Goal: Task Accomplishment & Management: Manage account settings

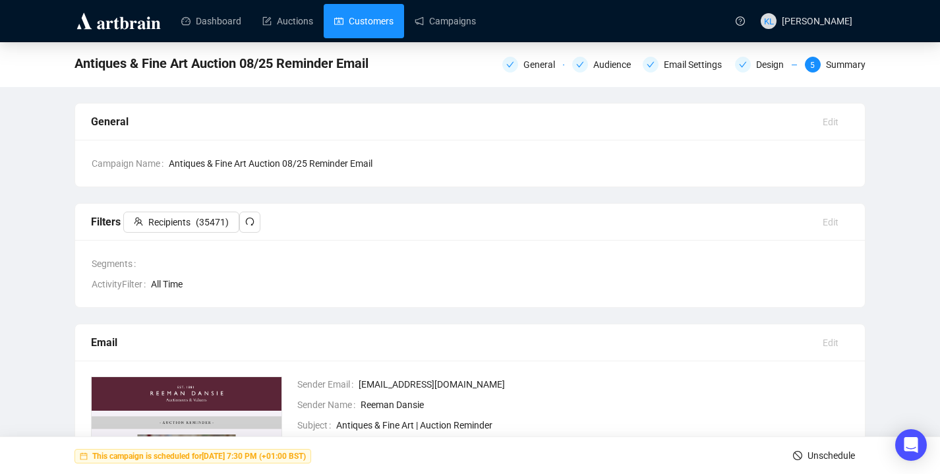
click at [369, 30] on link "Customers" at bounding box center [363, 21] width 59 height 34
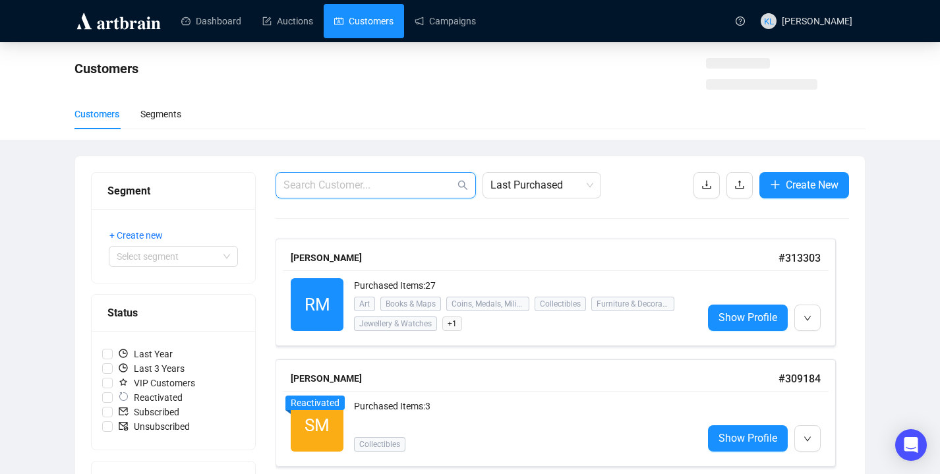
click at [404, 187] on input "text" at bounding box center [369, 185] width 171 height 16
paste input "[EMAIL_ADDRESS][DOMAIN_NAME]"
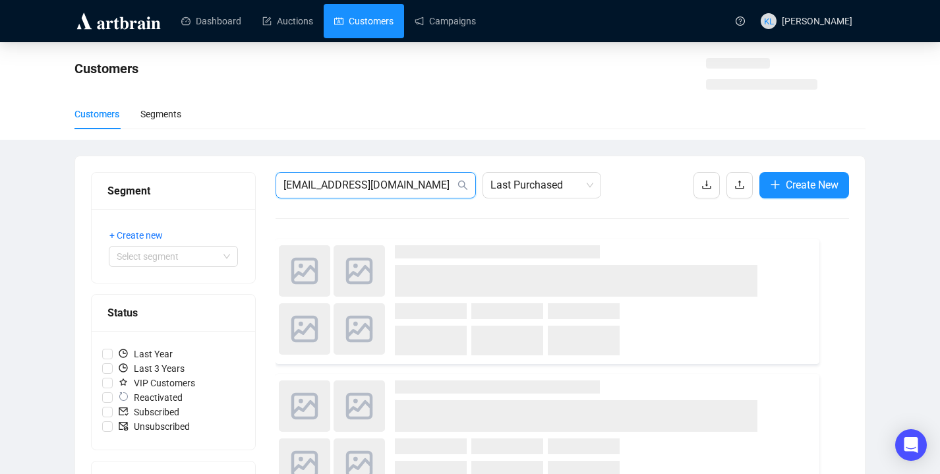
type input "[EMAIL_ADDRESS][DOMAIN_NAME]"
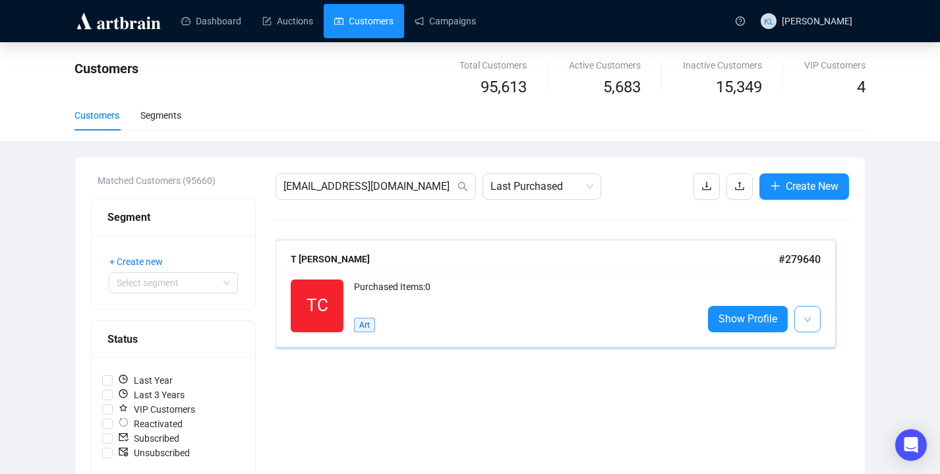
click at [806, 317] on icon "down" at bounding box center [808, 320] width 8 height 8
click at [819, 346] on li "Edit" at bounding box center [825, 348] width 57 height 21
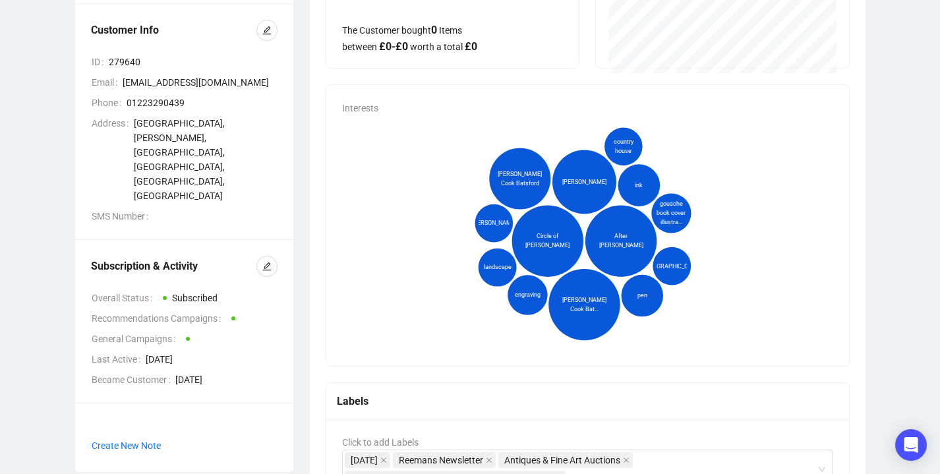
scroll to position [170, 0]
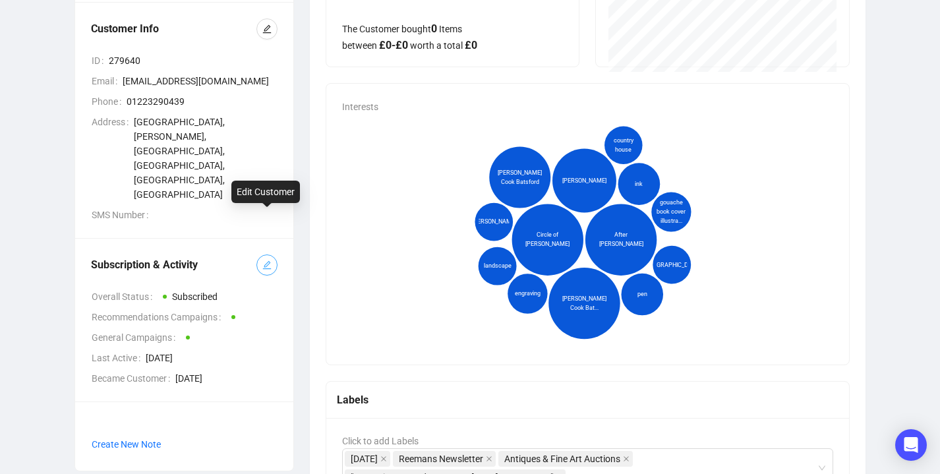
click at [266, 261] on icon "edit" at bounding box center [267, 265] width 9 height 9
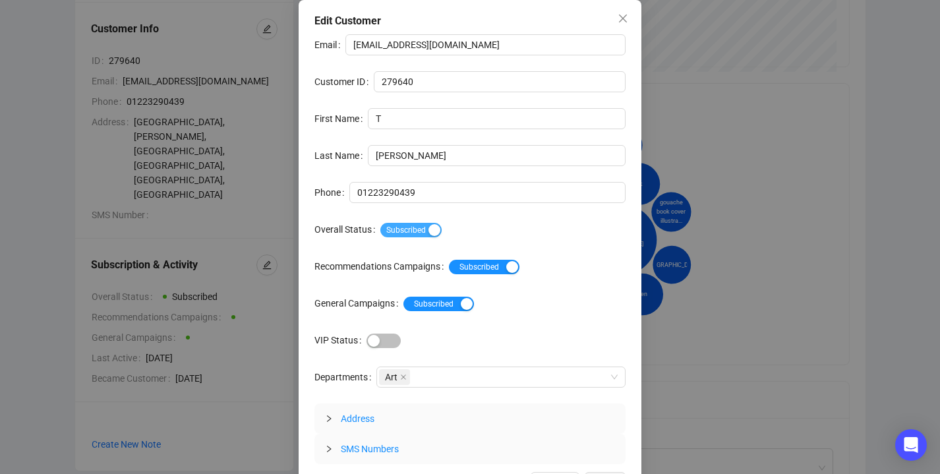
click at [431, 229] on span "Subscribed" at bounding box center [410, 230] width 61 height 15
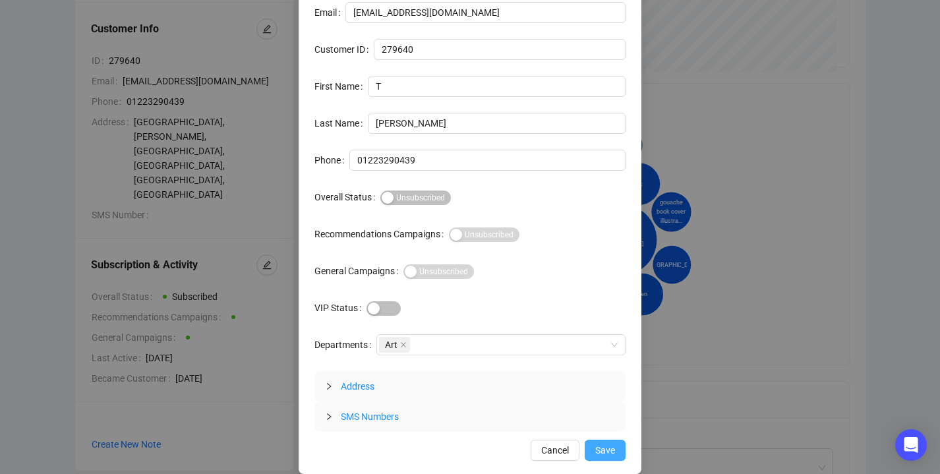
click at [608, 453] on span "Save" at bounding box center [605, 450] width 20 height 15
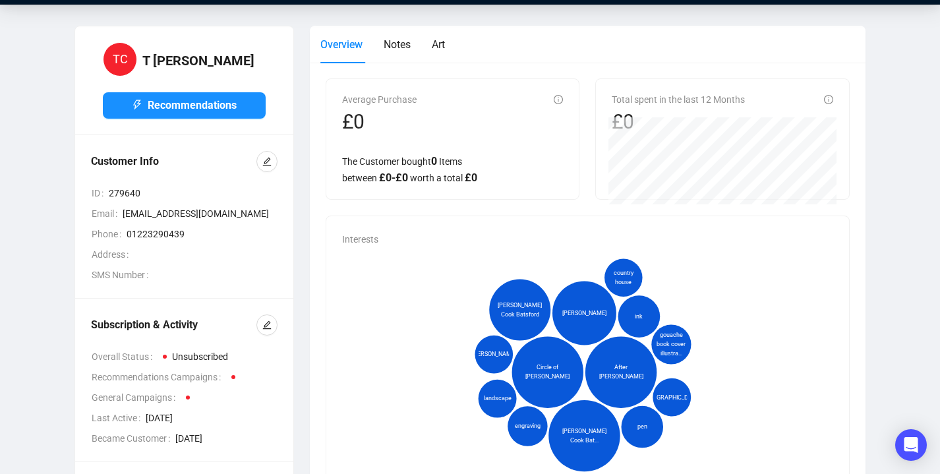
scroll to position [0, 0]
